Goal: Use online tool/utility: Utilize a website feature to perform a specific function

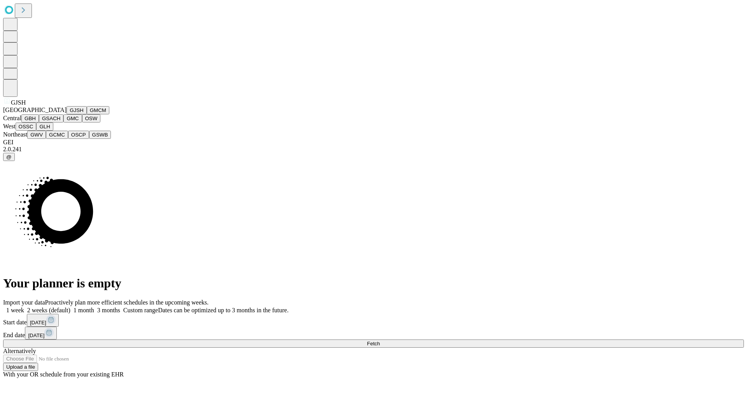
click at [67, 114] on button "GJSH" at bounding box center [77, 110] width 20 height 8
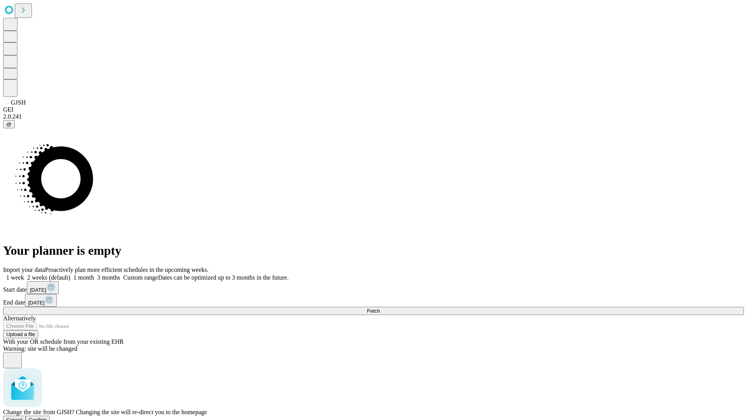
click at [47, 417] on span "Confirm" at bounding box center [38, 420] width 18 height 6
click at [24, 274] on label "1 week" at bounding box center [13, 277] width 21 height 7
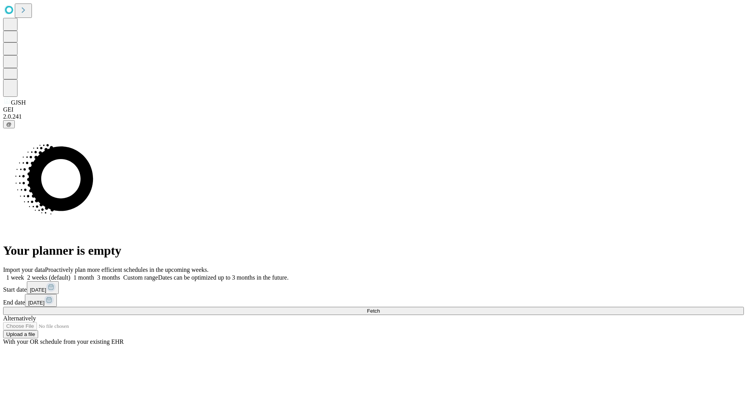
click at [380, 308] on span "Fetch" at bounding box center [373, 311] width 13 height 6
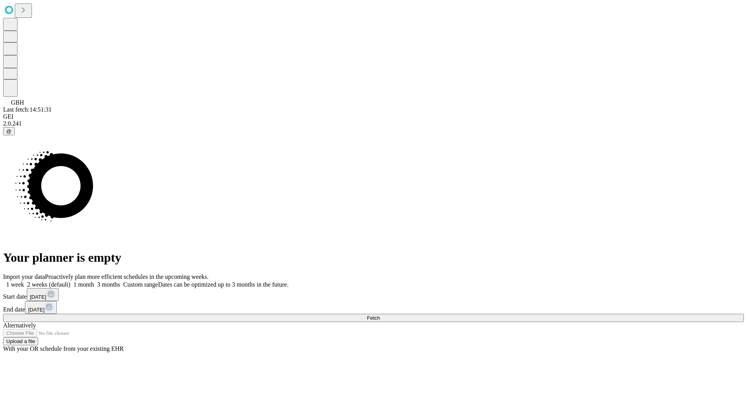
click at [24, 281] on label "1 week" at bounding box center [13, 284] width 21 height 7
click at [380, 315] on span "Fetch" at bounding box center [373, 318] width 13 height 6
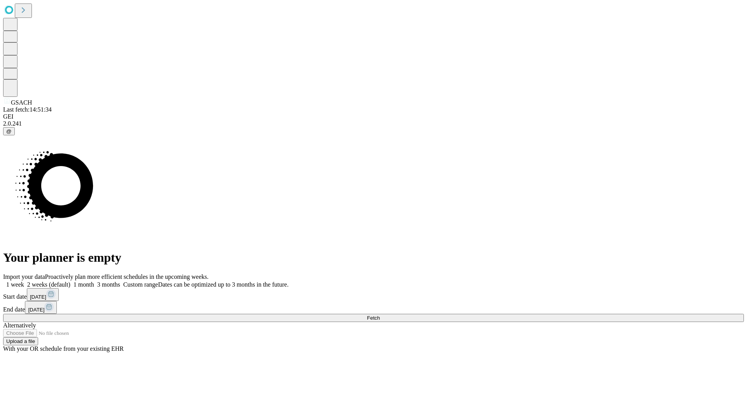
click at [24, 281] on label "1 week" at bounding box center [13, 284] width 21 height 7
click at [380, 315] on span "Fetch" at bounding box center [373, 318] width 13 height 6
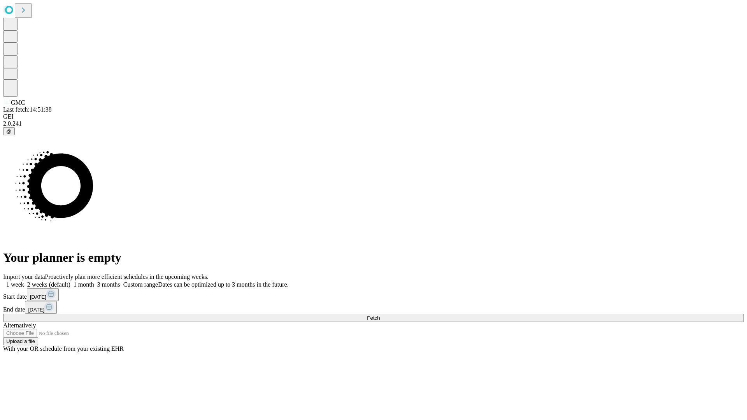
click at [380, 315] on span "Fetch" at bounding box center [373, 318] width 13 height 6
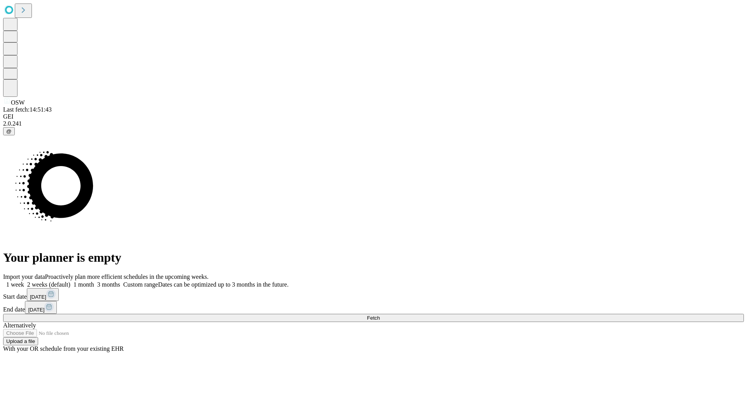
click at [24, 281] on label "1 week" at bounding box center [13, 284] width 21 height 7
click at [380, 315] on span "Fetch" at bounding box center [373, 318] width 13 height 6
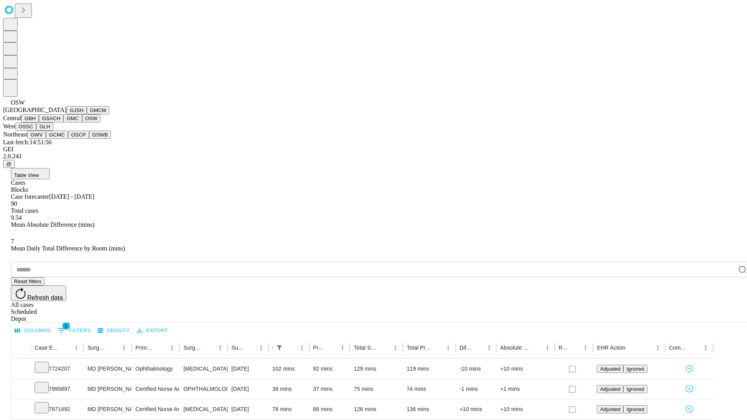
click at [37, 131] on button "OSSC" at bounding box center [26, 127] width 21 height 8
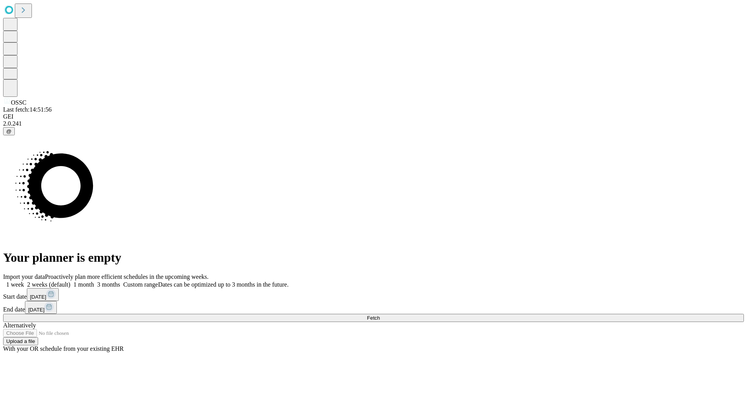
click at [24, 281] on label "1 week" at bounding box center [13, 284] width 21 height 7
click at [380, 315] on span "Fetch" at bounding box center [373, 318] width 13 height 6
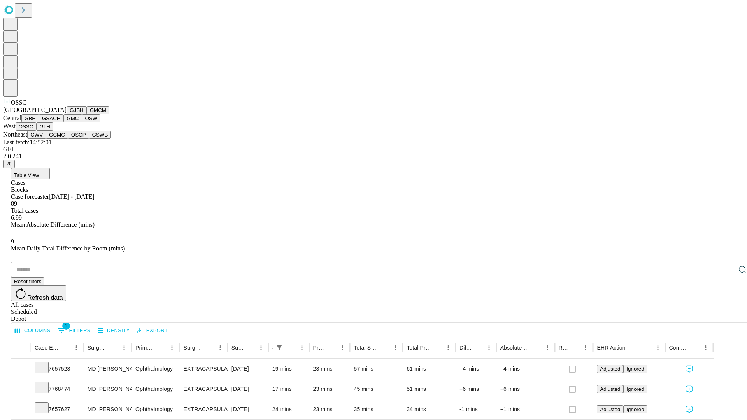
click at [53, 131] on button "GLH" at bounding box center [44, 127] width 17 height 8
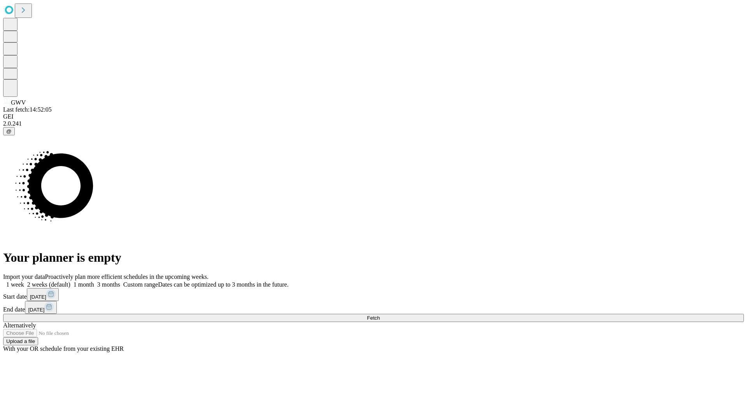
click at [24, 281] on label "1 week" at bounding box center [13, 284] width 21 height 7
click at [380, 315] on span "Fetch" at bounding box center [373, 318] width 13 height 6
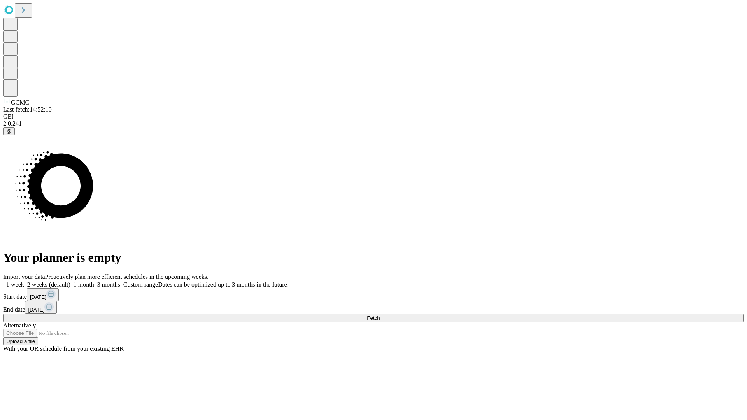
click at [24, 281] on label "1 week" at bounding box center [13, 284] width 21 height 7
click at [380, 315] on span "Fetch" at bounding box center [373, 318] width 13 height 6
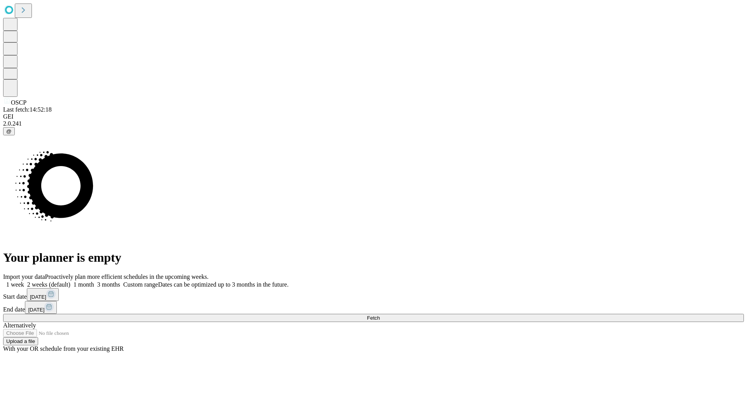
click at [24, 281] on label "1 week" at bounding box center [13, 284] width 21 height 7
click at [380, 315] on span "Fetch" at bounding box center [373, 318] width 13 height 6
